Goal: Navigation & Orientation: Find specific page/section

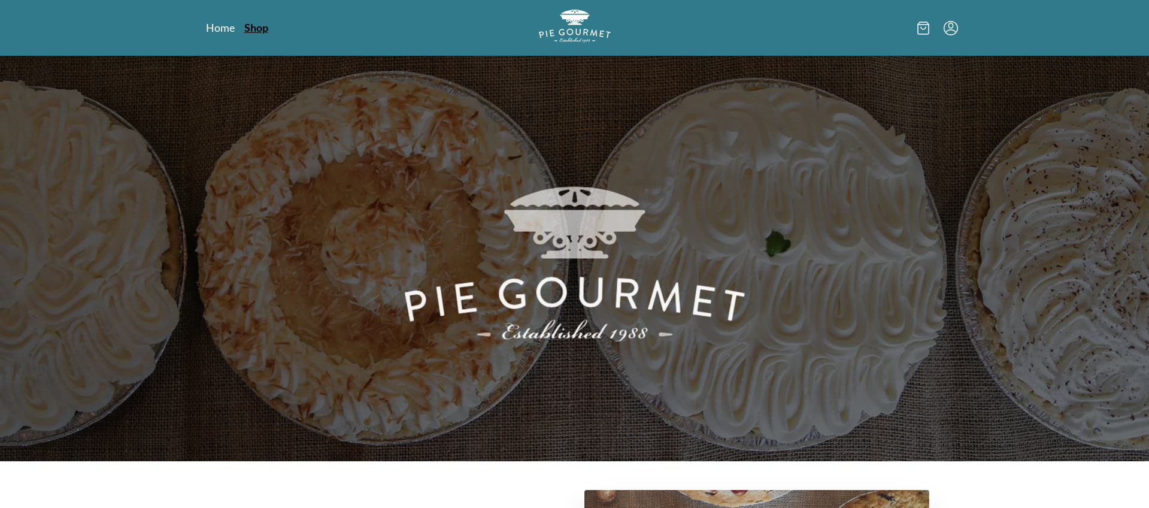
click at [262, 27] on link "Shop" at bounding box center [256, 27] width 24 height 14
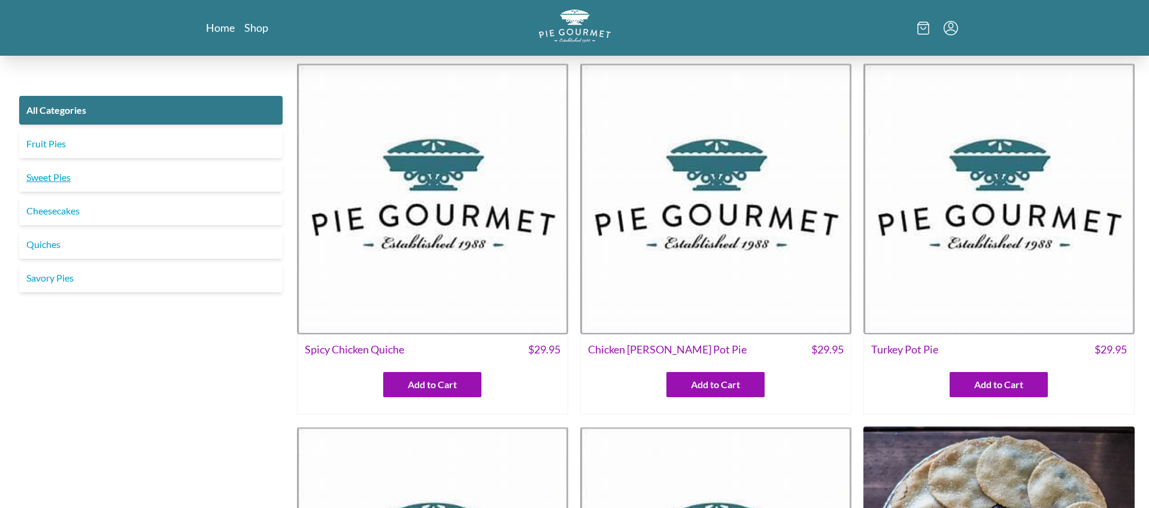
click at [62, 165] on link "Sweet Pies" at bounding box center [150, 177] width 263 height 29
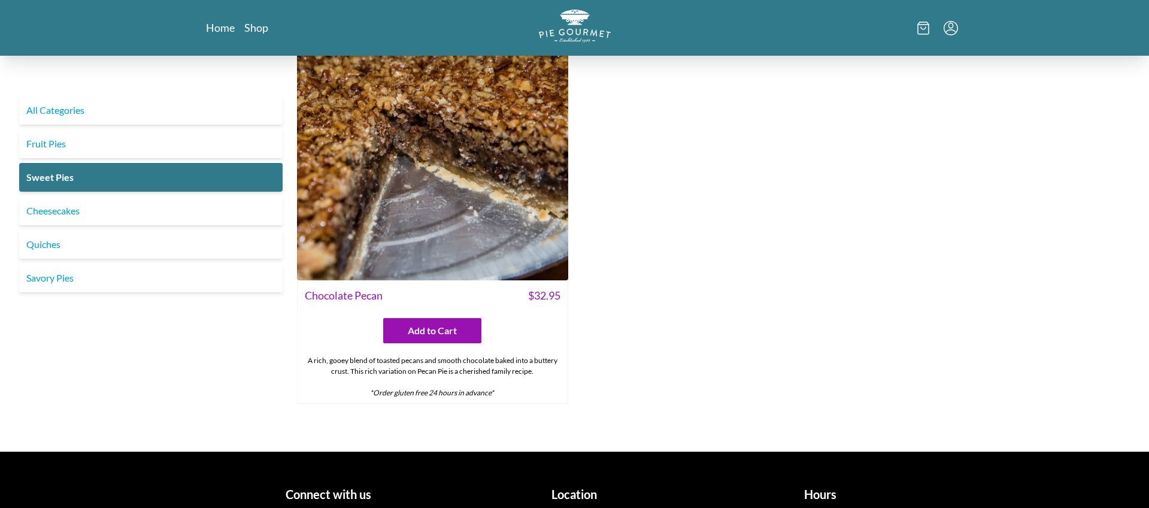
scroll to position [994, 0]
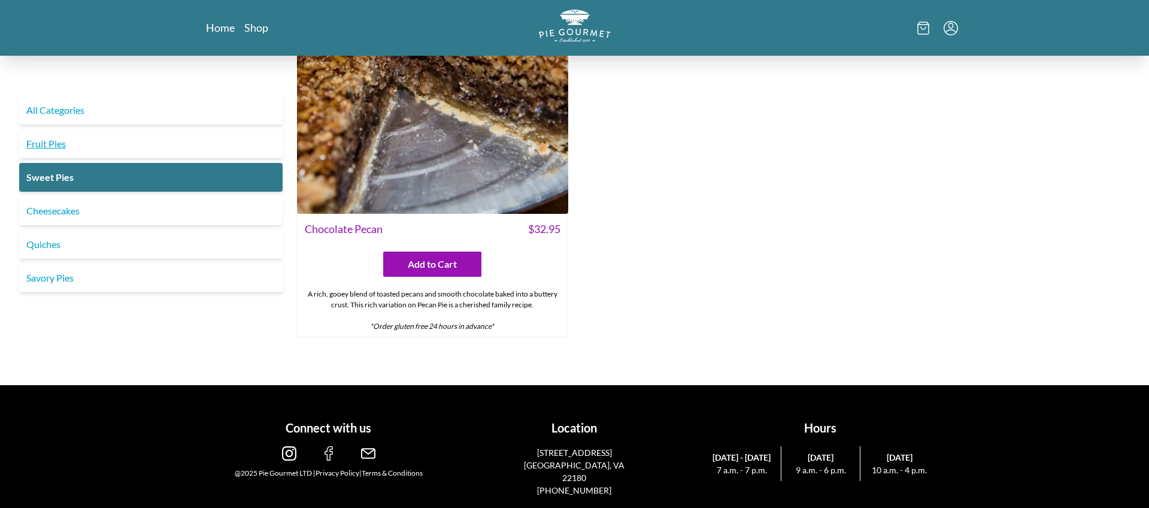
click at [56, 138] on link "Fruit Pies" at bounding box center [150, 143] width 263 height 29
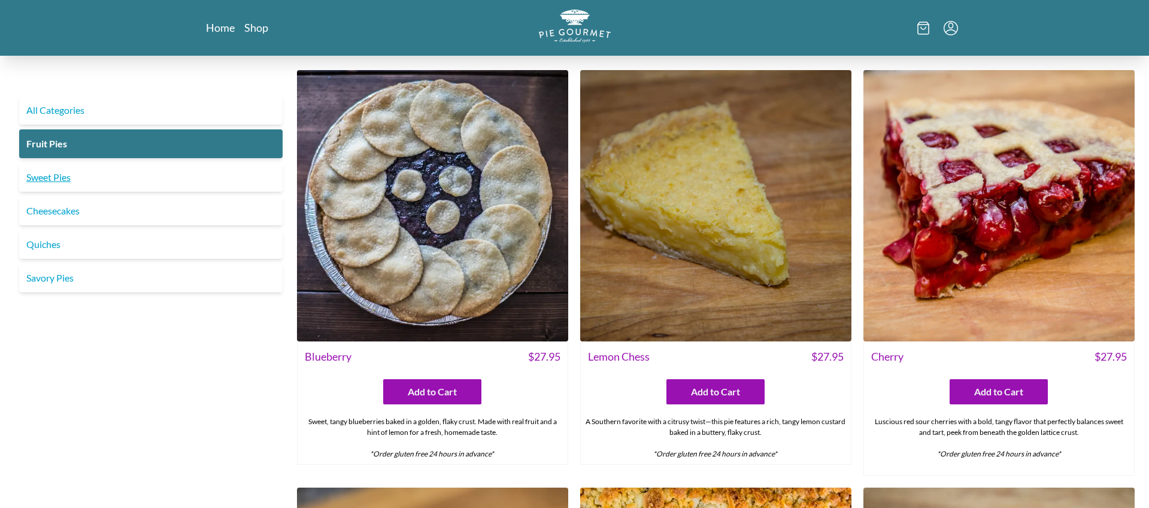
click at [63, 179] on link "Sweet Pies" at bounding box center [150, 177] width 263 height 29
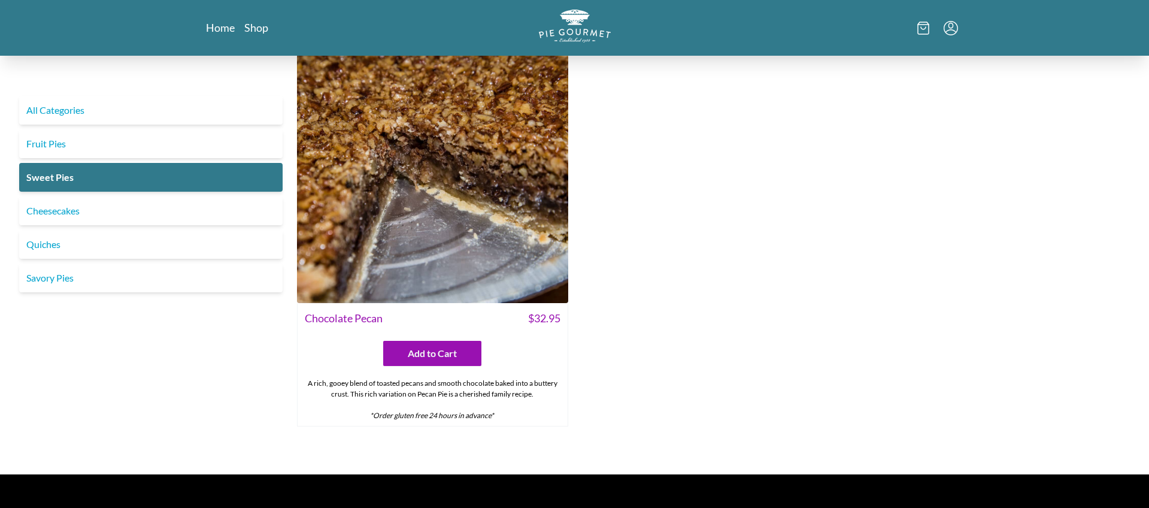
scroll to position [368, 0]
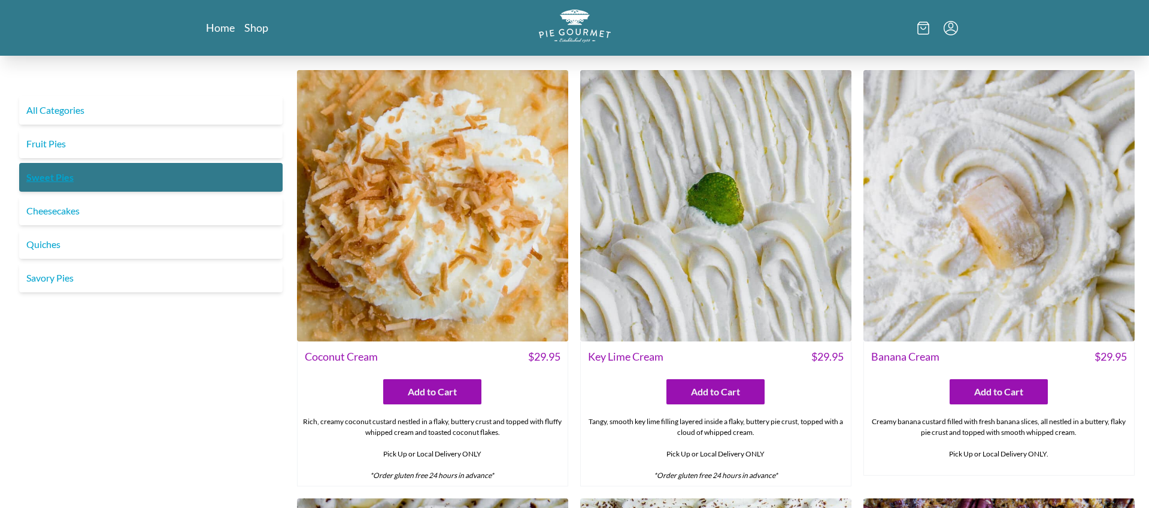
click at [89, 172] on link "Sweet Pies" at bounding box center [150, 177] width 263 height 29
click at [49, 135] on link "Fruit Pies" at bounding box center [150, 143] width 263 height 29
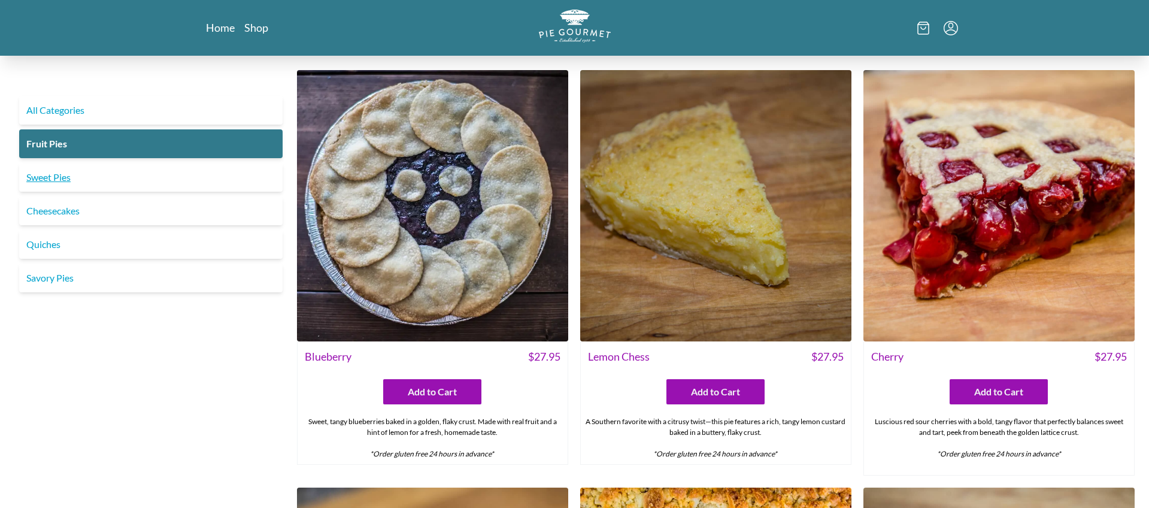
click at [90, 186] on link "Sweet Pies" at bounding box center [150, 177] width 263 height 29
